Goal: Feedback & Contribution: Contribute content

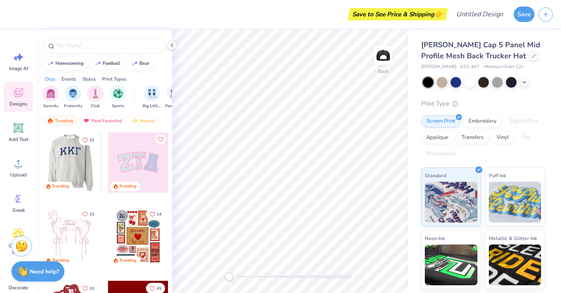
click at [138, 171] on div at bounding box center [138, 163] width 60 height 60
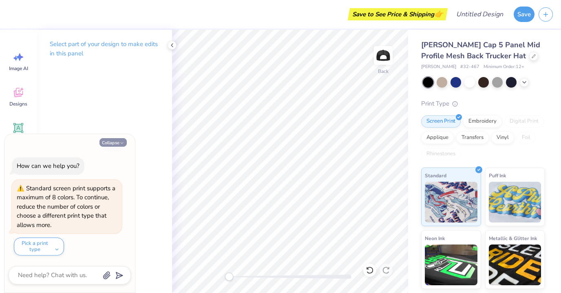
click at [117, 142] on button "Collapse" at bounding box center [113, 142] width 27 height 9
type textarea "x"
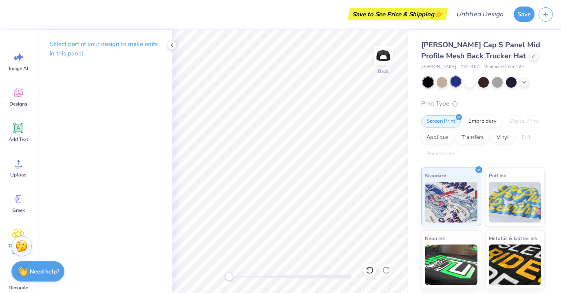
click at [453, 81] on div at bounding box center [456, 81] width 11 height 11
click at [510, 82] on div at bounding box center [511, 81] width 11 height 11
click at [23, 92] on icon at bounding box center [18, 92] width 12 height 12
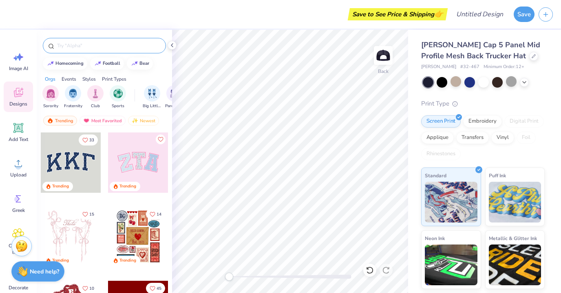
click at [104, 41] on div at bounding box center [104, 45] width 123 height 15
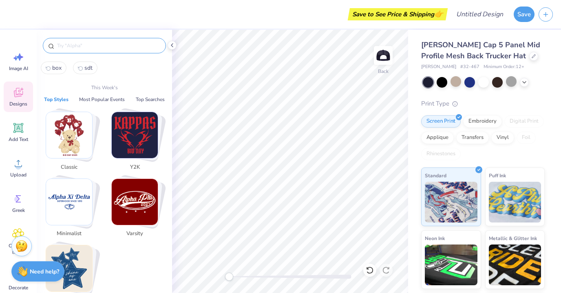
click at [104, 44] on input "text" at bounding box center [108, 46] width 104 height 8
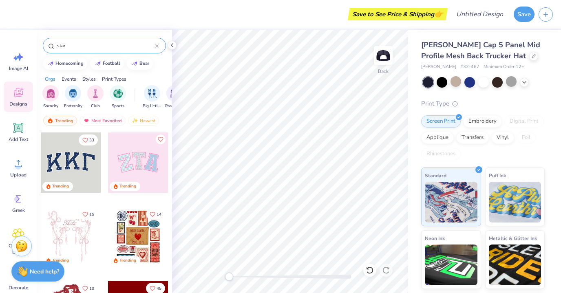
type input "star"
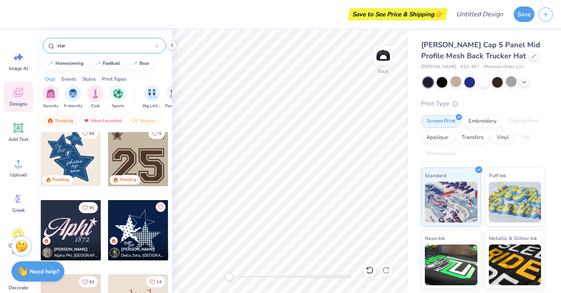
scroll to position [7, 0]
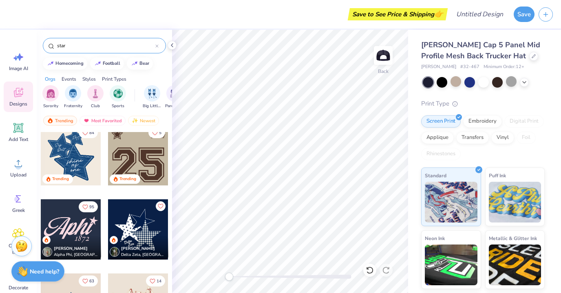
click at [71, 152] on div at bounding box center [71, 155] width 60 height 60
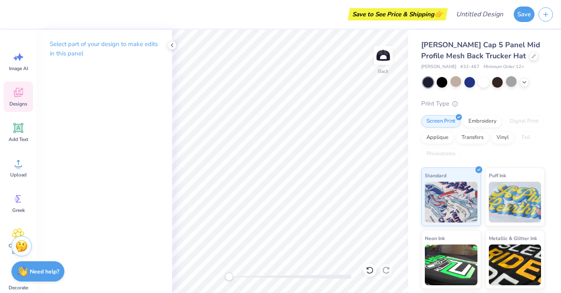
click at [18, 103] on span "Designs" at bounding box center [18, 104] width 18 height 7
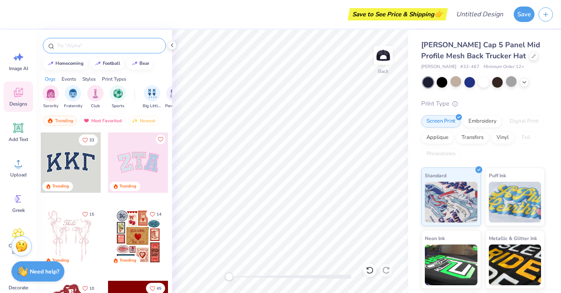
click at [85, 40] on div at bounding box center [104, 45] width 123 height 15
click at [87, 42] on input "text" at bounding box center [108, 46] width 104 height 8
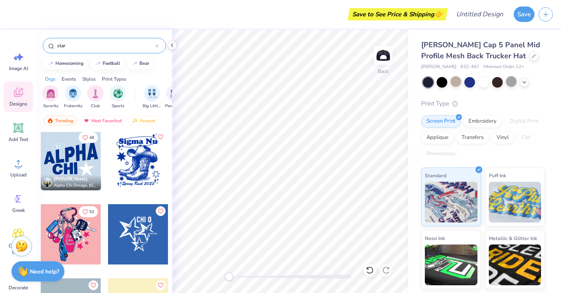
scroll to position [522, 0]
type input "star"
click at [69, 154] on div at bounding box center [71, 160] width 60 height 60
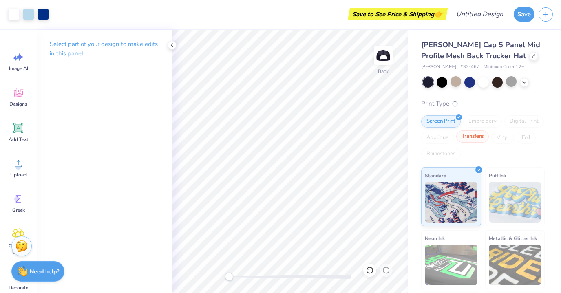
click at [479, 138] on div "Transfers" at bounding box center [472, 137] width 33 height 12
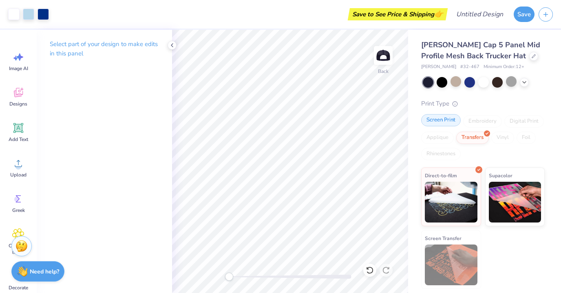
click at [446, 121] on div "Screen Print" at bounding box center [441, 120] width 40 height 12
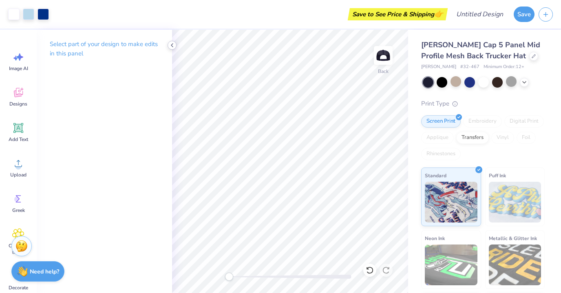
click at [172, 41] on div at bounding box center [172, 45] width 9 height 9
click at [172, 47] on icon at bounding box center [172, 45] width 7 height 7
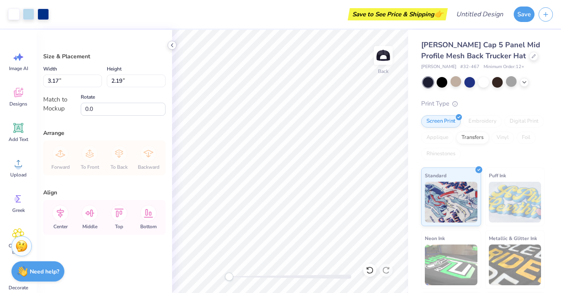
click at [172, 42] on icon at bounding box center [172, 45] width 7 height 7
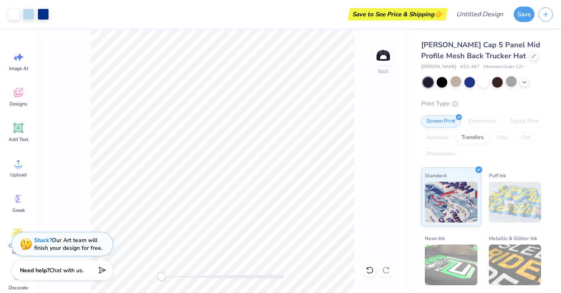
click at [63, 275] on div "Need help? Chat with us." at bounding box center [62, 270] width 102 height 20
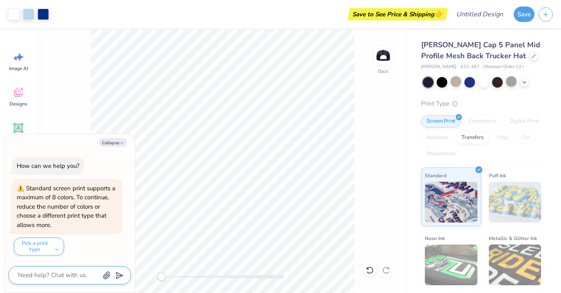
click at [66, 275] on textarea at bounding box center [58, 275] width 83 height 11
click at [117, 144] on button "Collapse" at bounding box center [113, 142] width 27 height 9
type textarea "x"
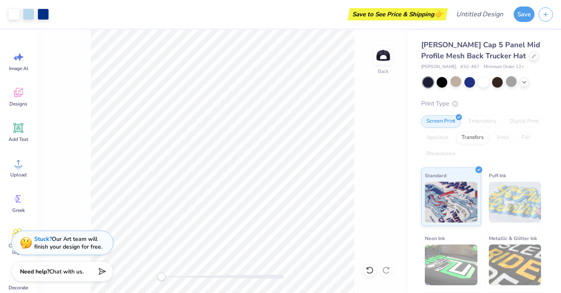
click at [60, 248] on div "Stuck? Our Art team will finish your design for free." at bounding box center [68, 242] width 68 height 15
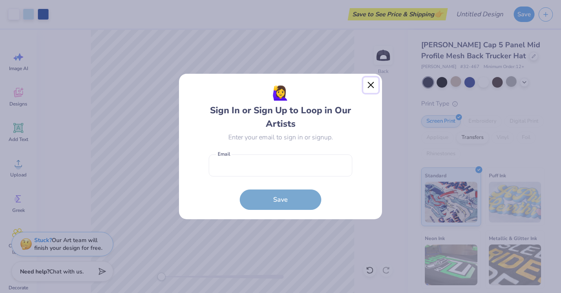
click at [372, 90] on button "Close" at bounding box center [370, 84] width 15 height 15
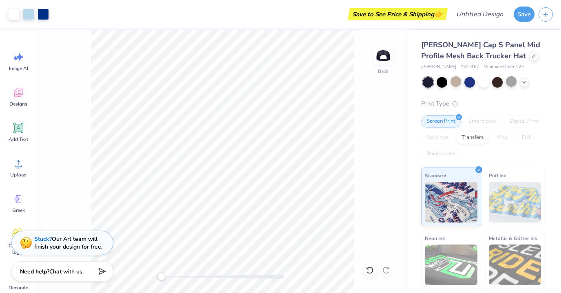
click at [89, 248] on div "Stuck? Our Art team will finish your design for free." at bounding box center [68, 242] width 68 height 15
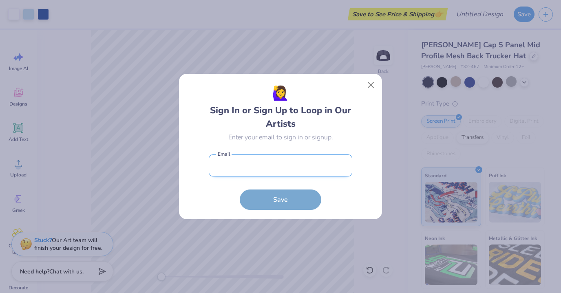
click at [333, 169] on input "email" at bounding box center [281, 166] width 144 height 22
type input "[EMAIL_ADDRESS][DOMAIN_NAME]"
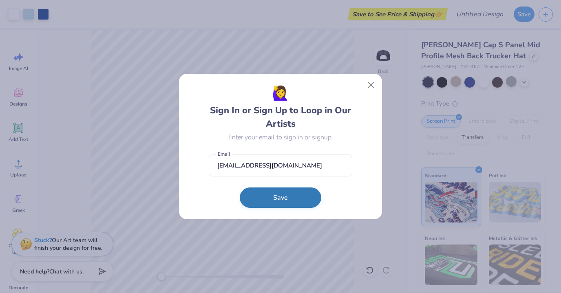
click at [305, 196] on button "Save" at bounding box center [281, 198] width 82 height 20
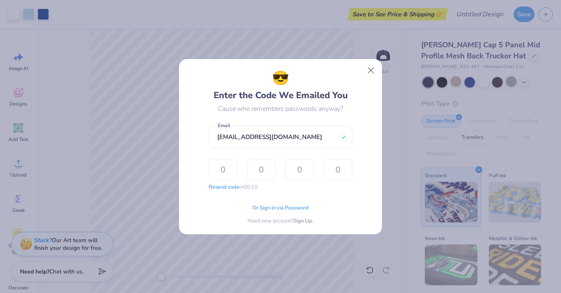
type input "2"
type input "4"
type input "1"
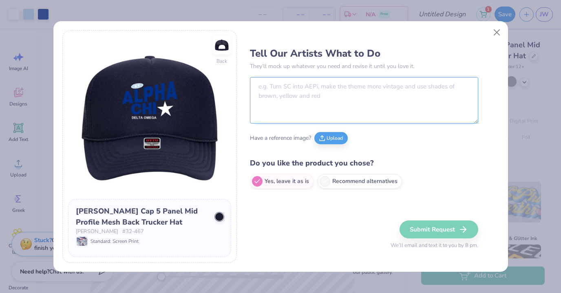
click at [292, 89] on textarea at bounding box center [364, 100] width 228 height 46
click at [274, 88] on textarea "Make Alpha Chi" at bounding box center [364, 100] width 228 height 46
click at [264, 86] on textarea "Make Alpha Chi" at bounding box center [364, 100] width 228 height 46
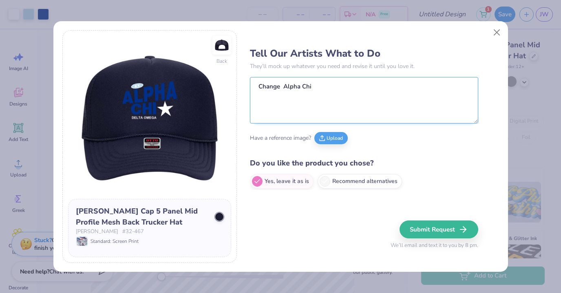
click at [312, 84] on textarea "Change Alpha Chi" at bounding box center [364, 100] width 228 height 46
click at [321, 89] on textarea "Change Alpha Chi to Sig Delt"" at bounding box center [364, 100] width 228 height 46
click at [378, 83] on textarea "Change Alpha Chi to "Sig Delt"" at bounding box center [364, 100] width 228 height 46
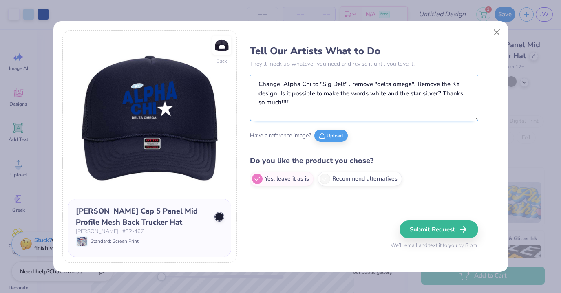
scroll to position [3, 0]
type textarea "Change Alpha Chi to "Sig Delt" . remove "delta omega". Remove the KY design. Is…"
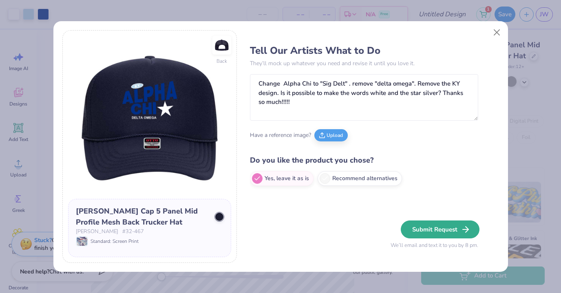
click at [442, 238] on button "Submit Request" at bounding box center [440, 230] width 79 height 18
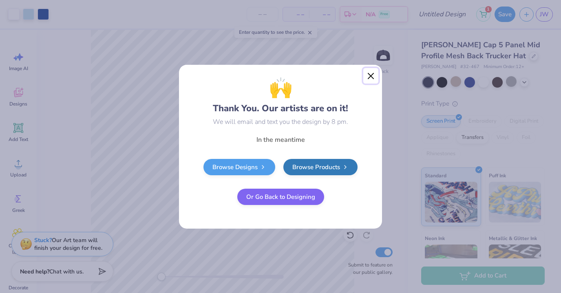
click at [373, 81] on button "Close" at bounding box center [370, 75] width 15 height 15
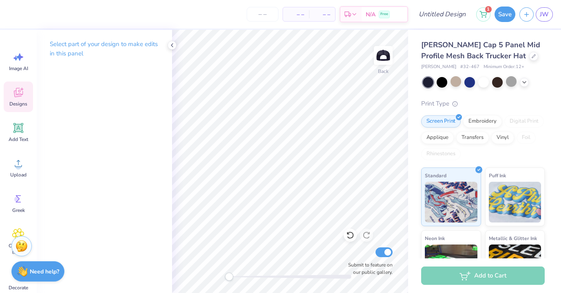
click at [22, 96] on icon at bounding box center [18, 92] width 12 height 12
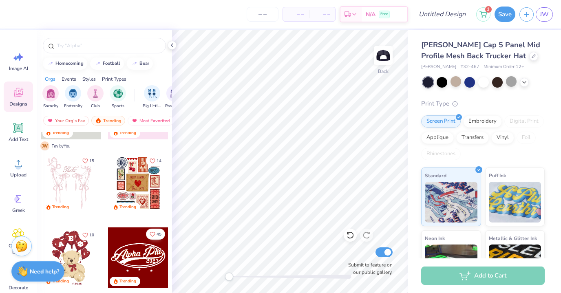
scroll to position [68, 0]
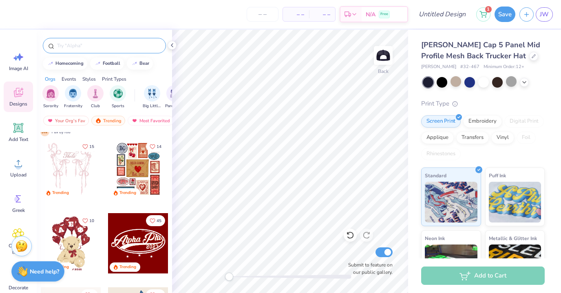
click at [92, 44] on input "text" at bounding box center [108, 46] width 104 height 8
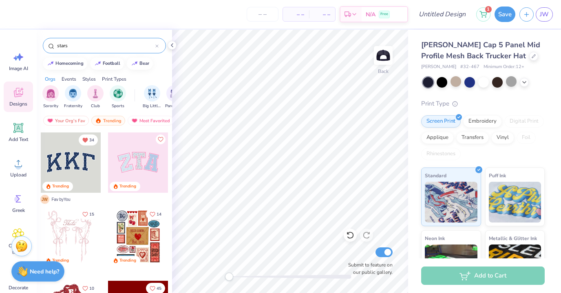
type input "stars"
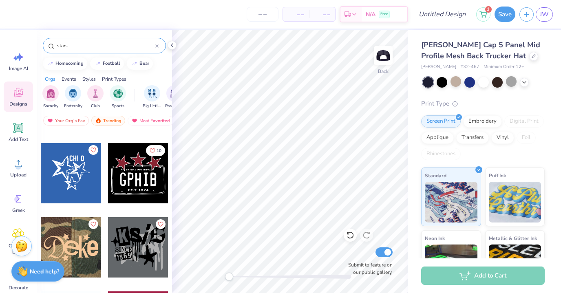
scroll to position [362, 0]
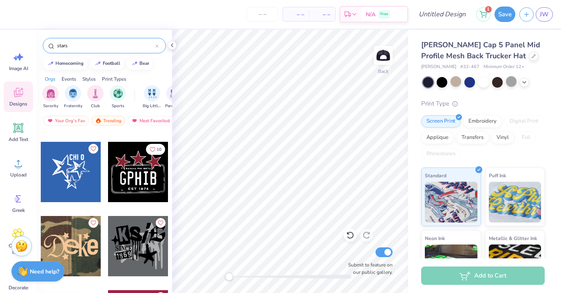
click at [154, 246] on div at bounding box center [138, 246] width 60 height 60
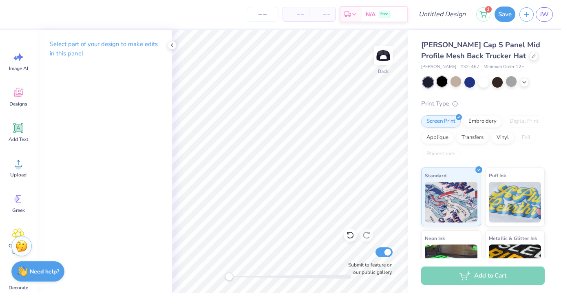
click at [443, 84] on div at bounding box center [442, 81] width 11 height 11
click at [512, 82] on div at bounding box center [511, 81] width 11 height 11
click at [442, 86] on div at bounding box center [442, 81] width 11 height 11
click at [16, 82] on div "Designs" at bounding box center [18, 97] width 29 height 31
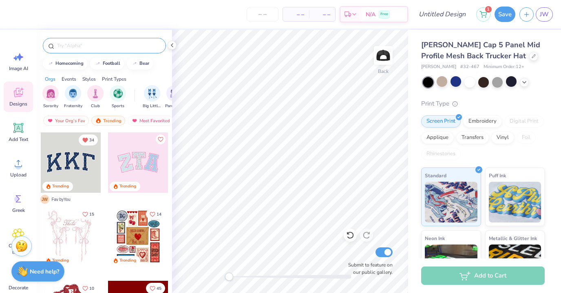
click at [92, 47] on input "text" at bounding box center [108, 46] width 104 height 8
type input "stars"
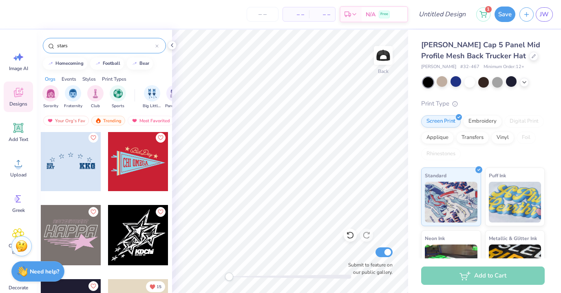
scroll to position [767, 0]
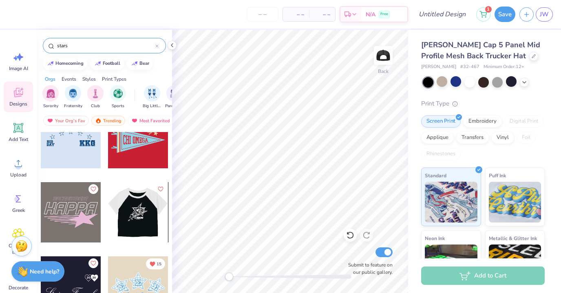
click at [150, 227] on div at bounding box center [138, 212] width 60 height 60
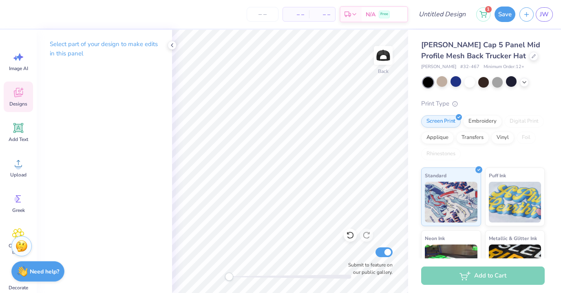
click at [17, 104] on span "Designs" at bounding box center [18, 104] width 18 height 7
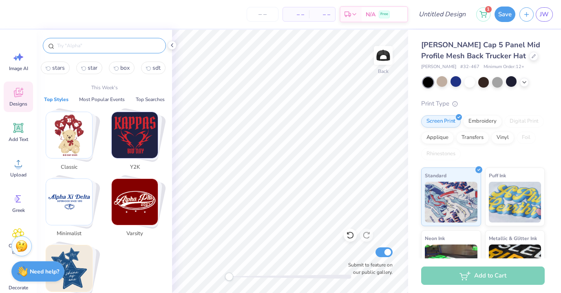
click at [96, 49] on input "text" at bounding box center [108, 46] width 104 height 8
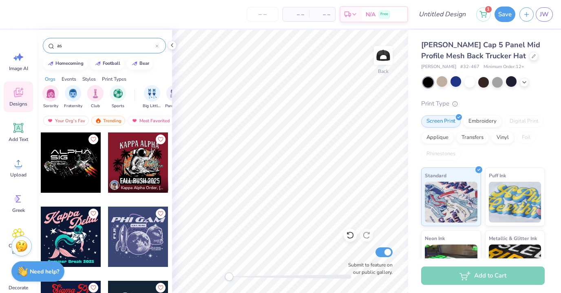
type input "a"
type input "stars"
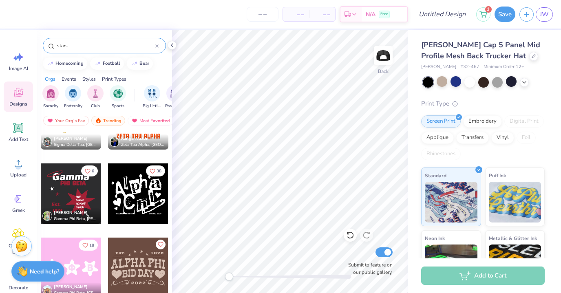
scroll to position [1381, 0]
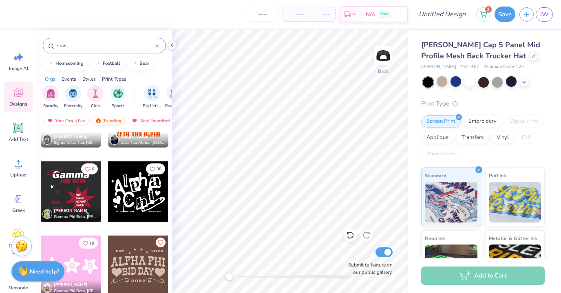
click at [145, 207] on div at bounding box center [77, 192] width 181 height 60
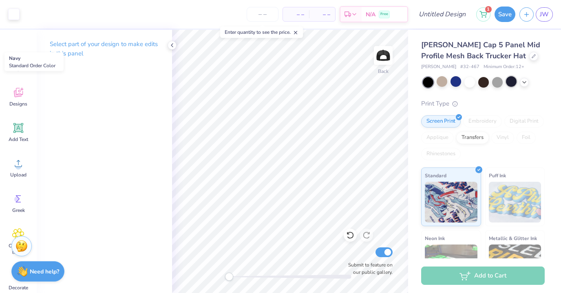
click at [509, 82] on div at bounding box center [511, 81] width 11 height 11
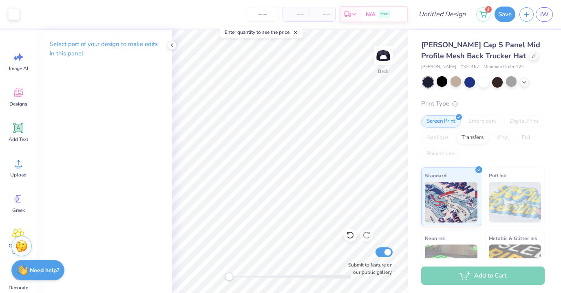
click at [44, 275] on div "Need help? Chat with us." at bounding box center [37, 270] width 53 height 20
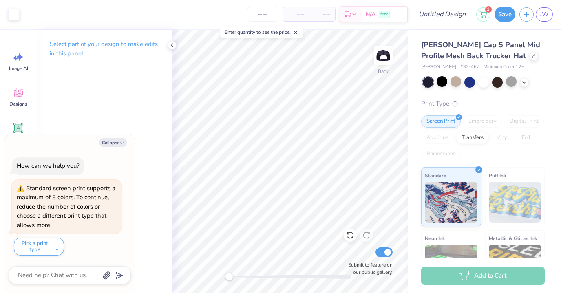
click at [151, 221] on div "Select part of your design to make edits in this panel" at bounding box center [104, 161] width 135 height 263
click at [124, 139] on button "Collapse" at bounding box center [113, 142] width 27 height 9
type textarea "x"
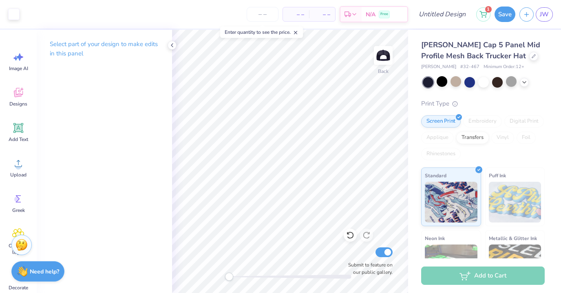
click at [22, 240] on img at bounding box center [21, 245] width 12 height 12
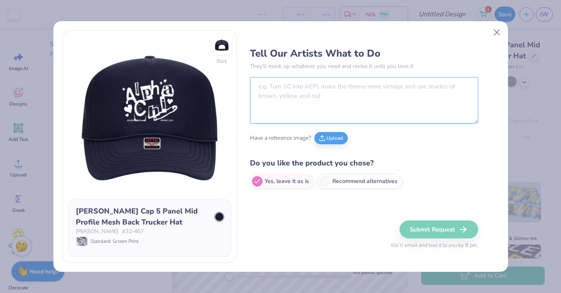
click at [325, 97] on textarea at bounding box center [364, 100] width 228 height 46
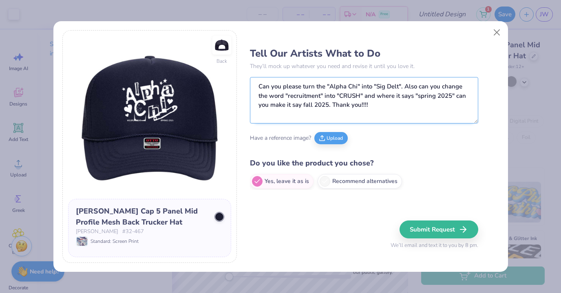
scroll to position [3, 0]
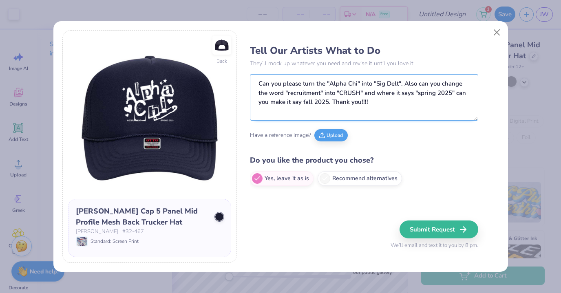
click at [303, 103] on textarea "Can you please turn the "Alpha Chi" into "Sig Delt". Also can you change the wo…" at bounding box center [364, 97] width 228 height 46
type textarea "Can you please turn the "Alpha Chi" into "Sig Delt". Also can you change the wo…"
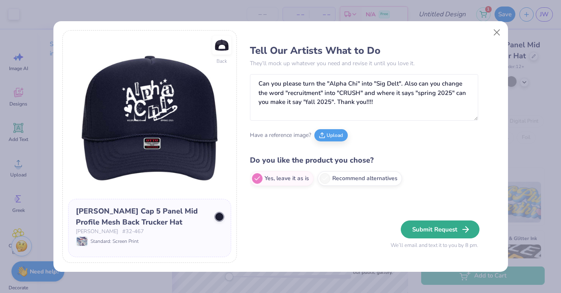
click at [419, 226] on button "Submit Request" at bounding box center [440, 230] width 79 height 18
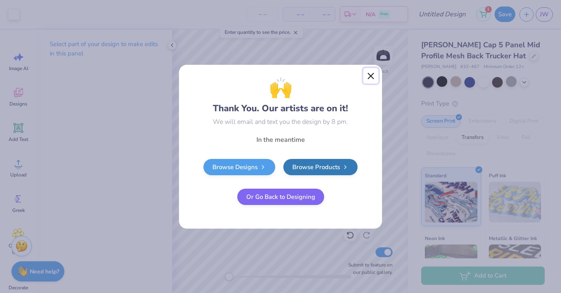
click at [370, 71] on button "Close" at bounding box center [370, 75] width 15 height 15
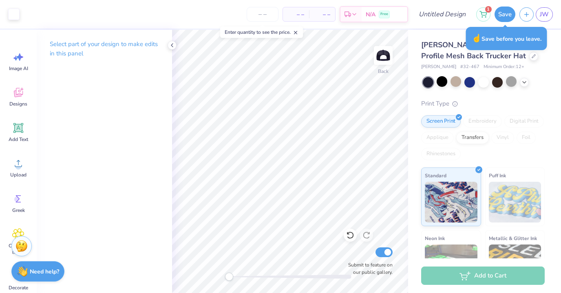
click at [506, 22] on div "1 Save JW" at bounding box center [518, 14] width 85 height 29
click at [506, 15] on button "Save" at bounding box center [505, 12] width 21 height 15
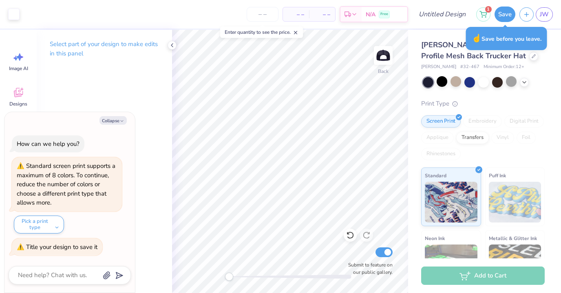
type textarea "x"
